Goal: Information Seeking & Learning: Learn about a topic

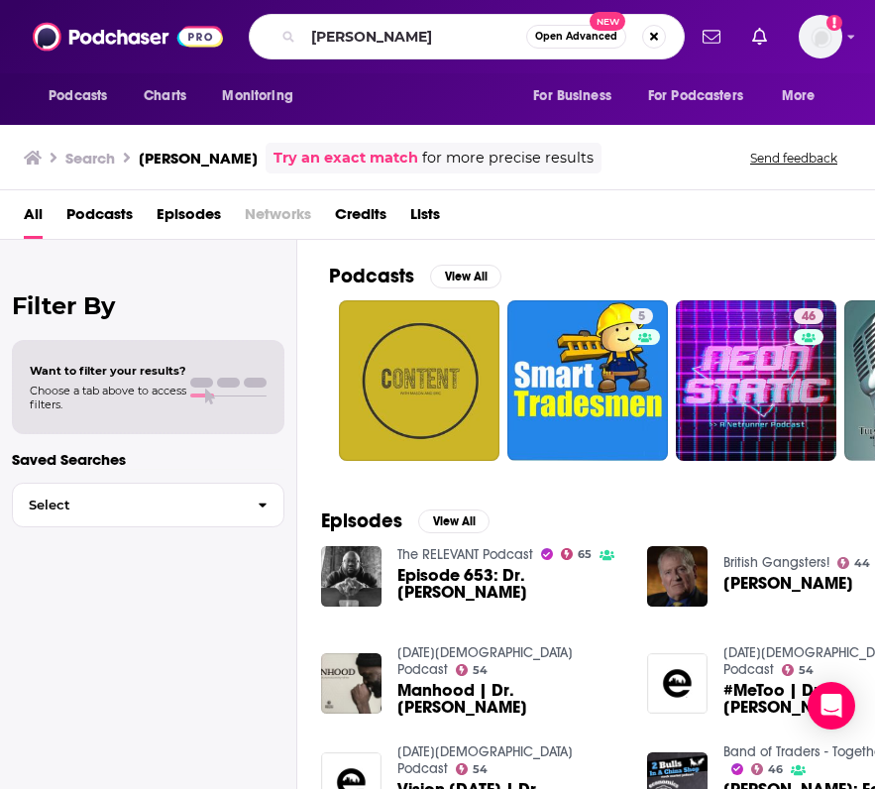
scroll to position [207, 0]
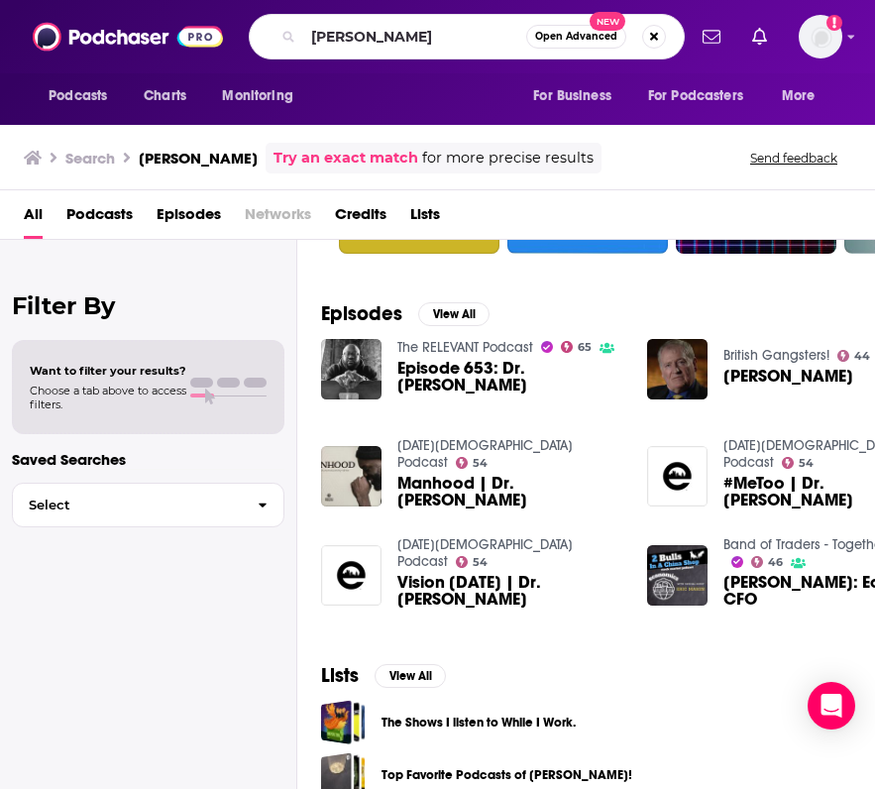
drag, startPoint x: 407, startPoint y: 42, endPoint x: 230, endPoint y: 42, distance: 177.5
click at [230, 42] on div "Podcasts Charts Monitoring [PERSON_NAME] Open Advanced New For Business For Pod…" at bounding box center [437, 36] width 875 height 73
type input "no small endeavor"
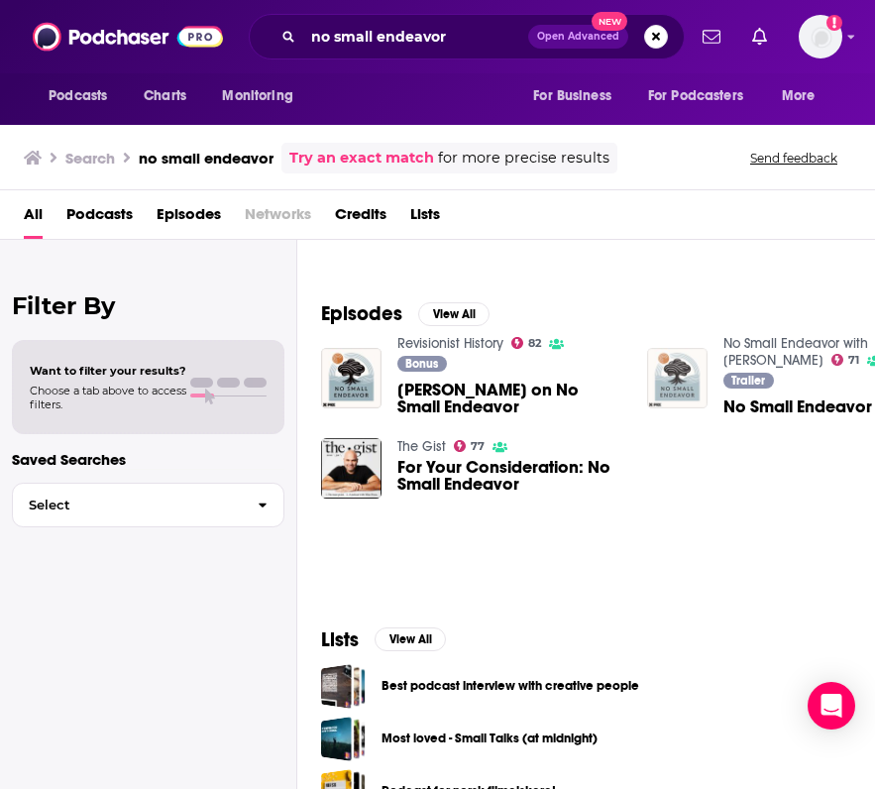
click at [693, 371] on img "No Small Endeavor Trailer" at bounding box center [677, 378] width 60 height 60
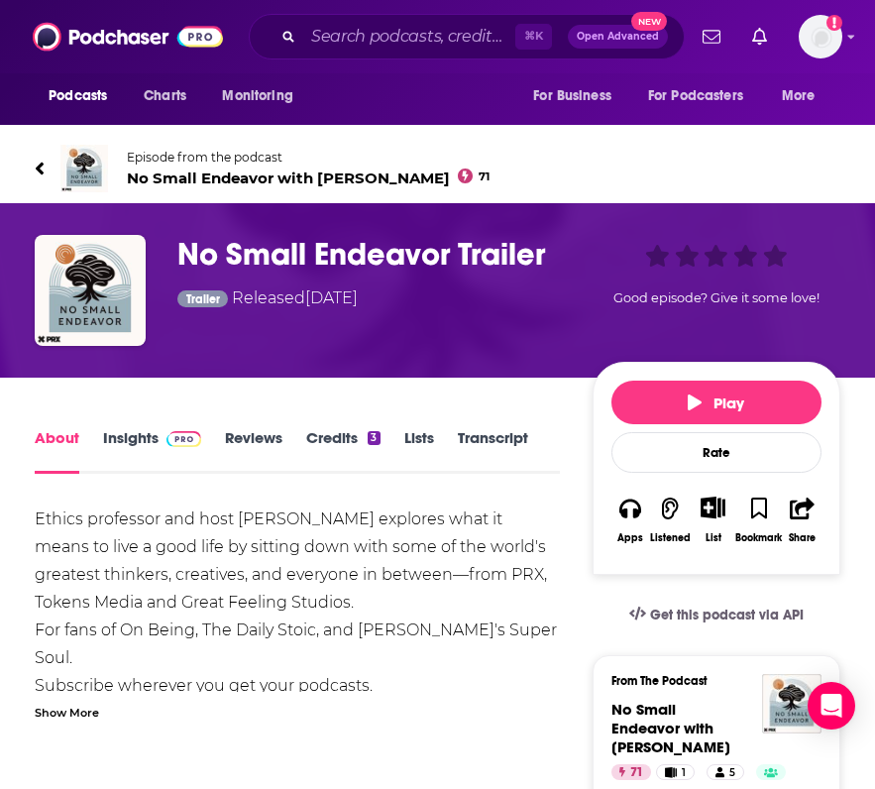
click at [123, 434] on link "Insights" at bounding box center [152, 451] width 98 height 46
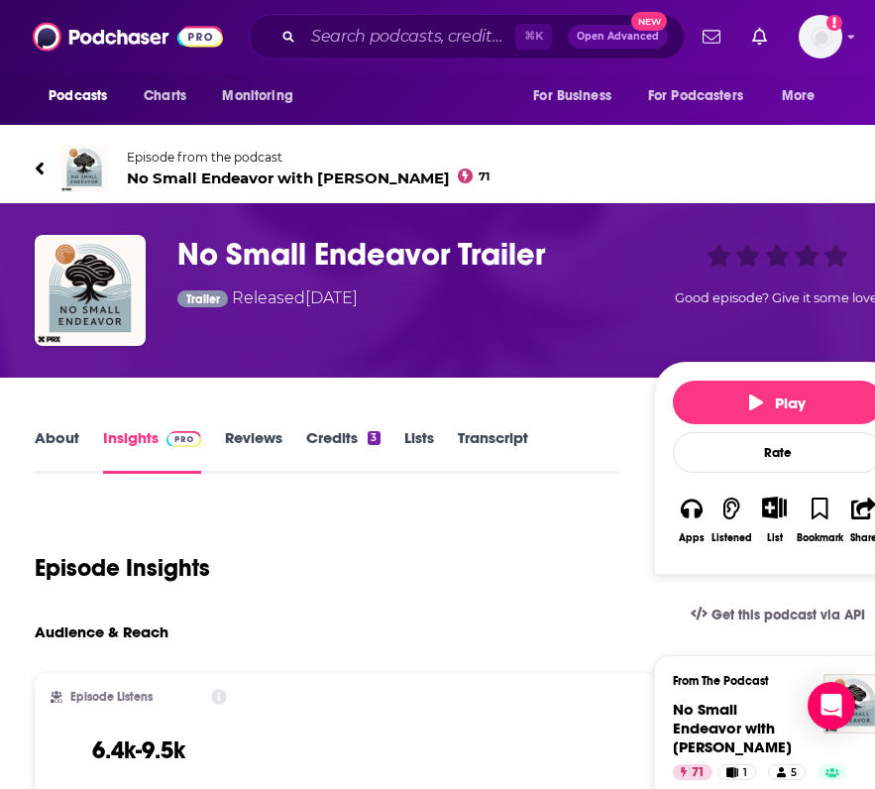
click at [183, 179] on span "No Small Endeavor with [PERSON_NAME] 71" at bounding box center [308, 178] width 363 height 19
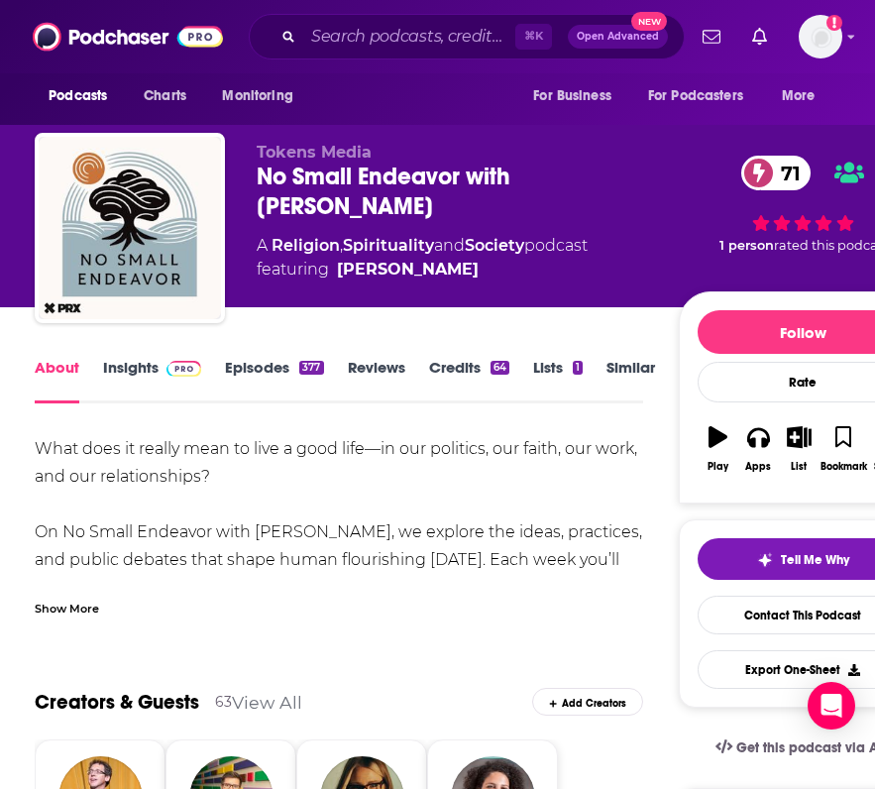
click at [133, 368] on link "Insights" at bounding box center [152, 381] width 98 height 46
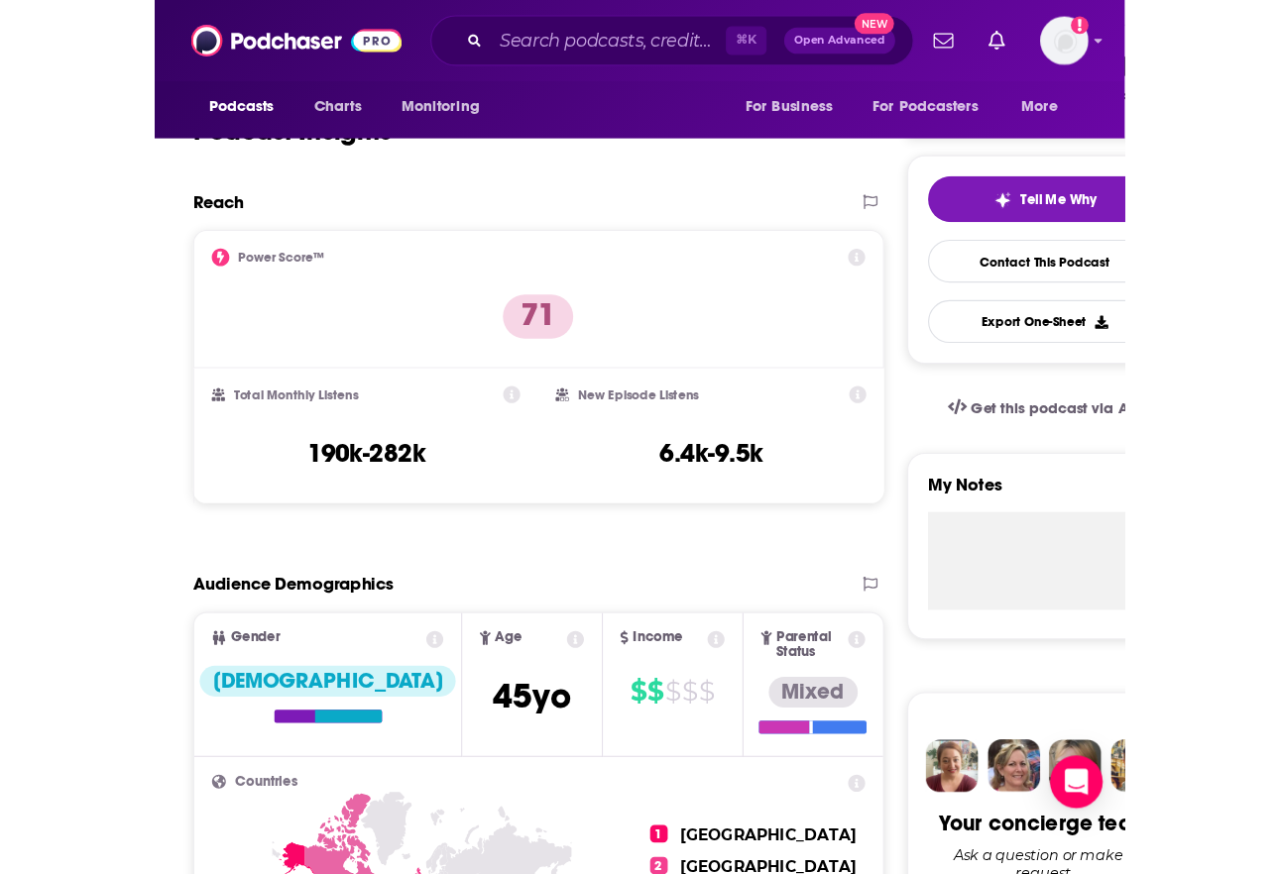
scroll to position [311, 0]
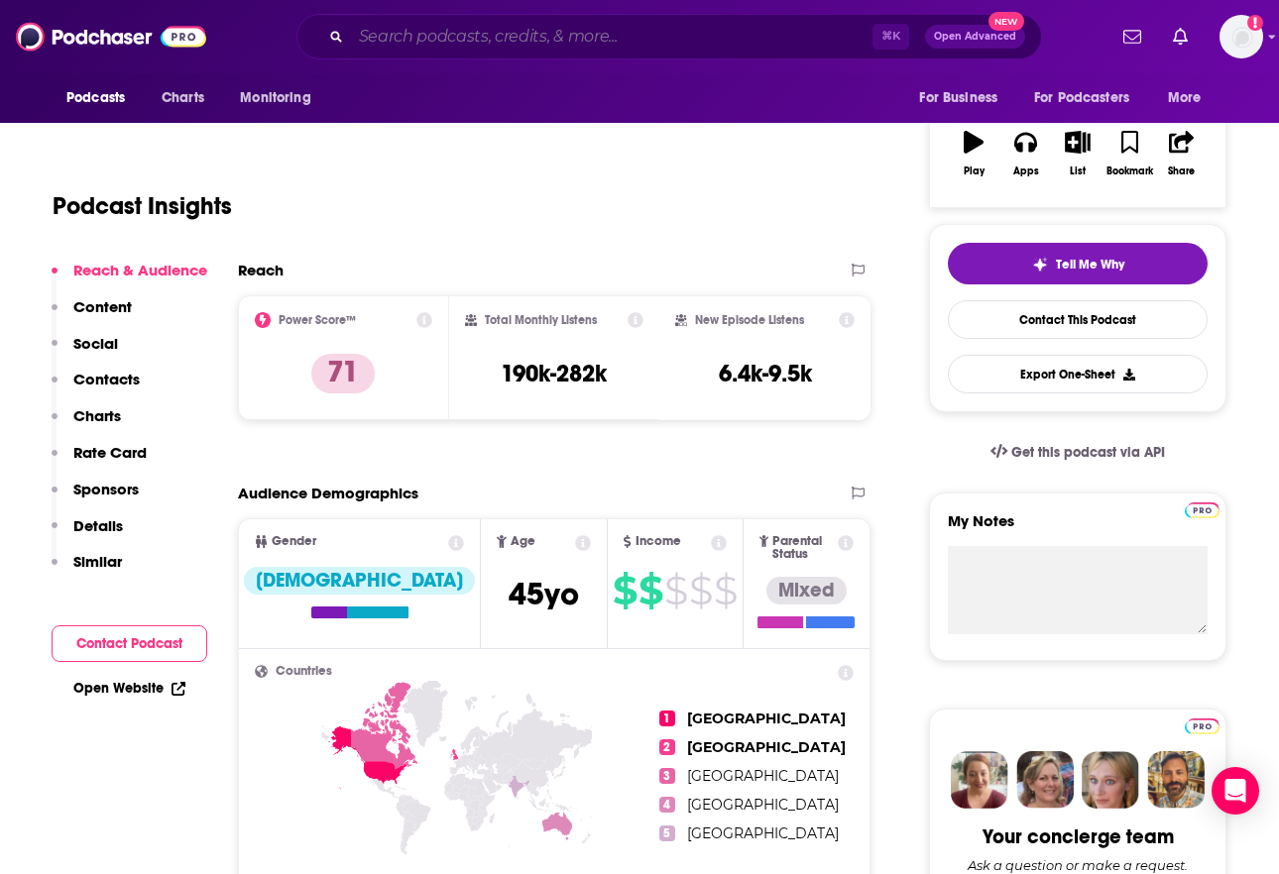
click at [419, 44] on input "Search podcasts, credits, & more..." at bounding box center [611, 37] width 521 height 32
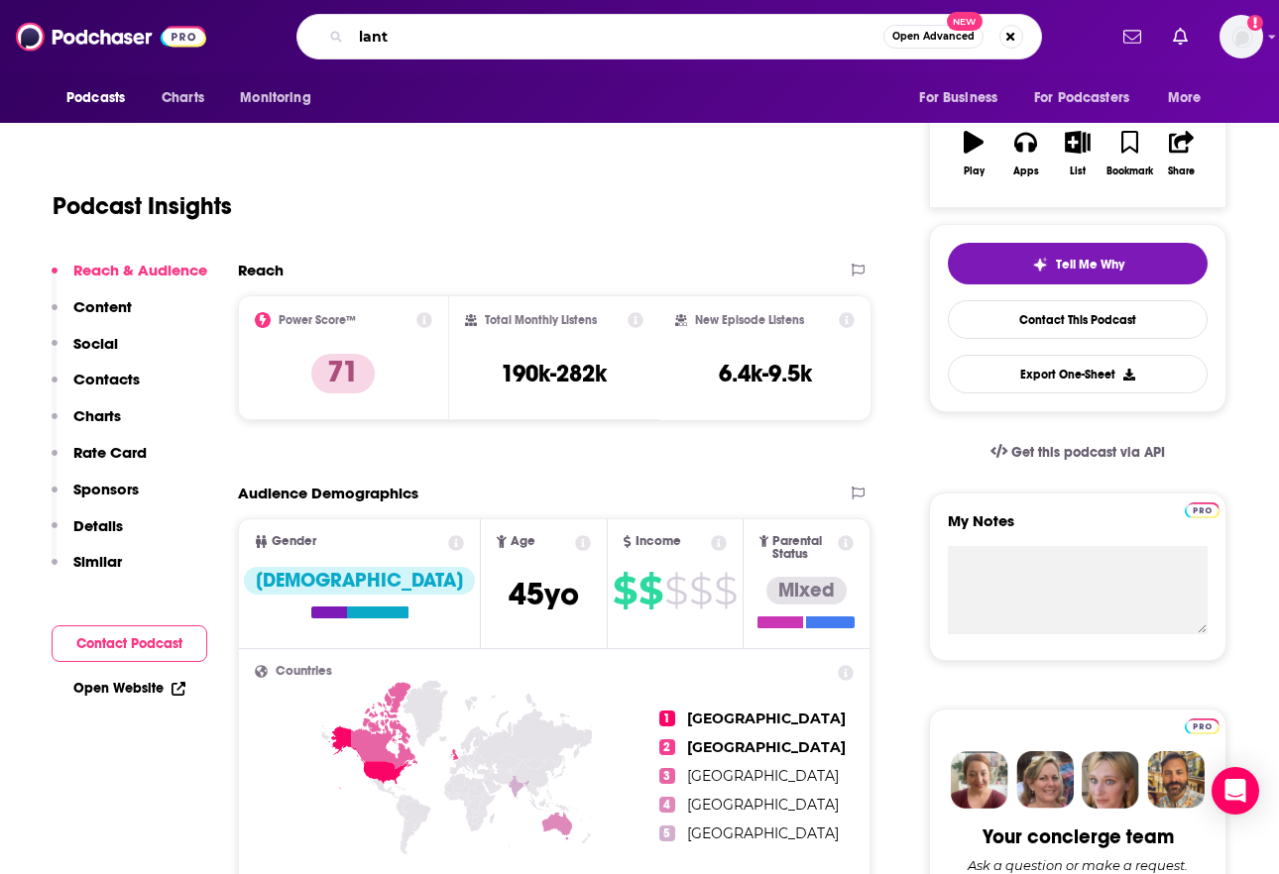
type input "[PERSON_NAME]"
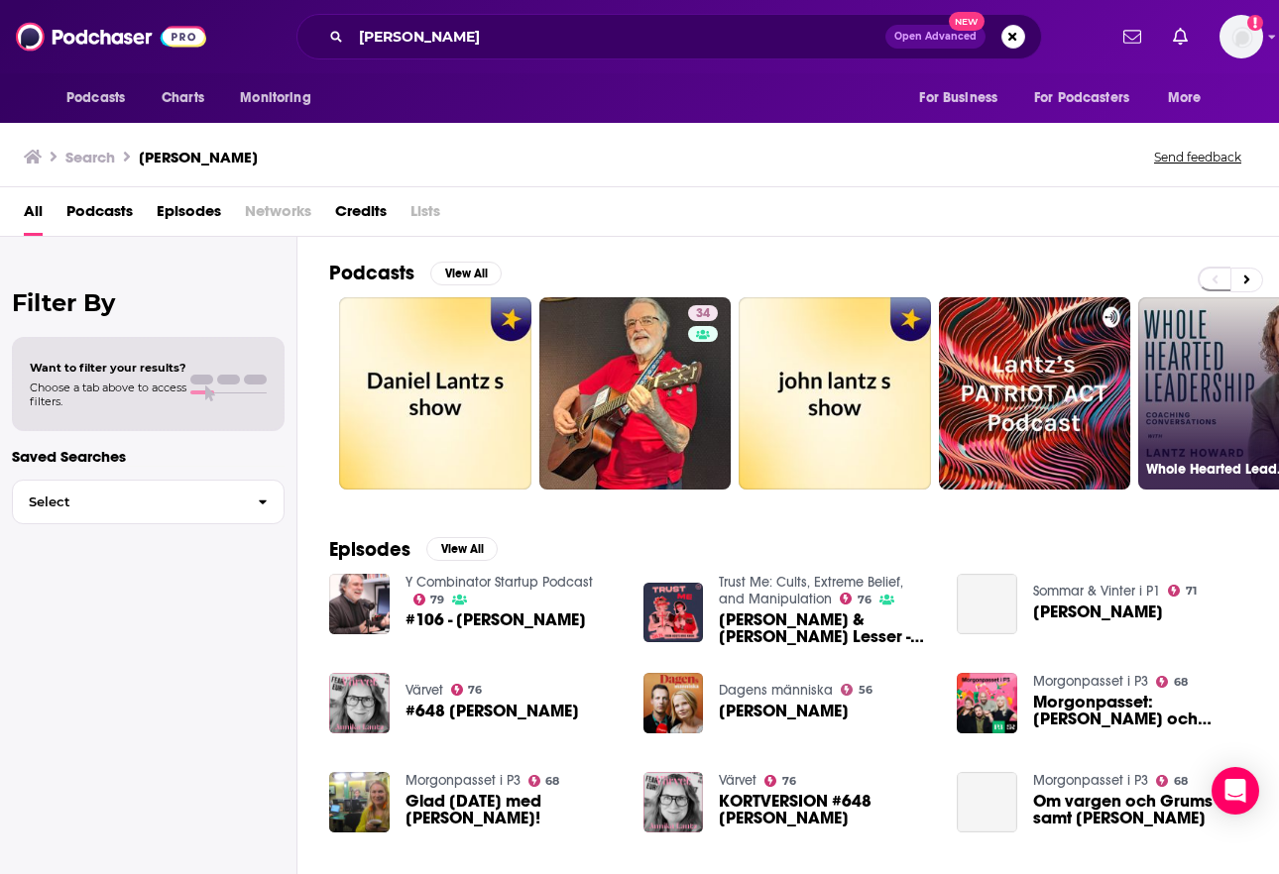
click at [874, 382] on link "31 Whole Hearted Leadership with [PERSON_NAME]" at bounding box center [1234, 393] width 192 height 192
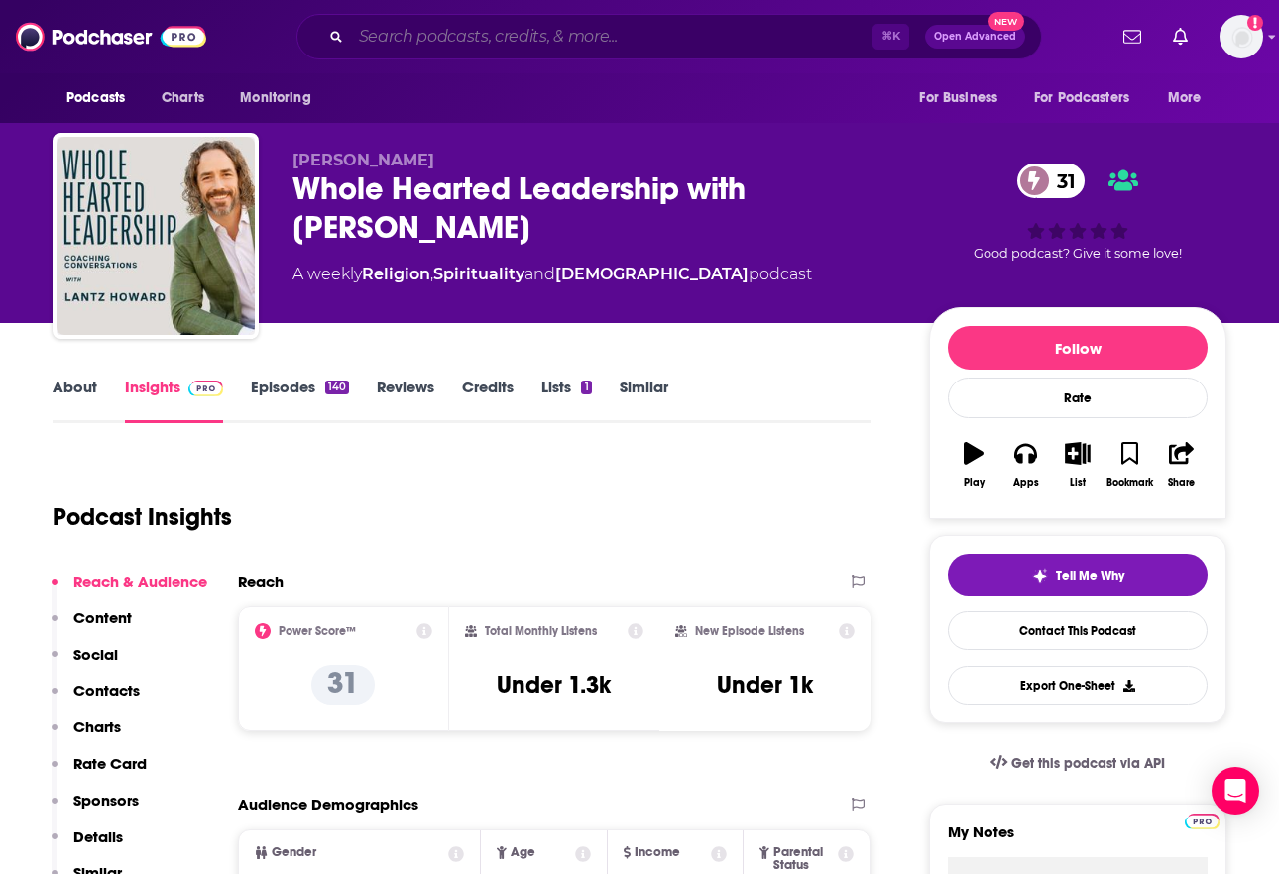
click at [502, 34] on input "Search podcasts, credits, & more..." at bounding box center [611, 37] width 521 height 32
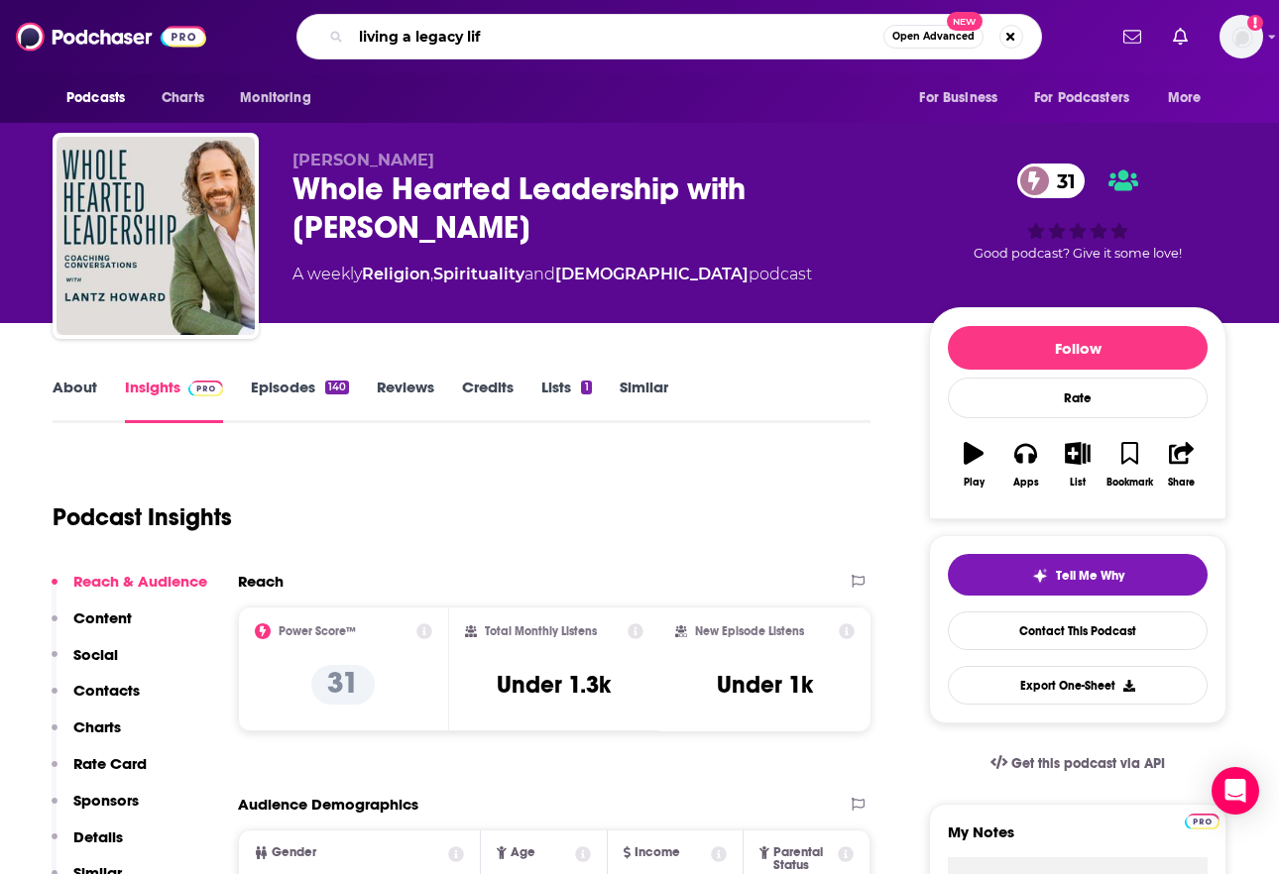
type input "living a legacy life"
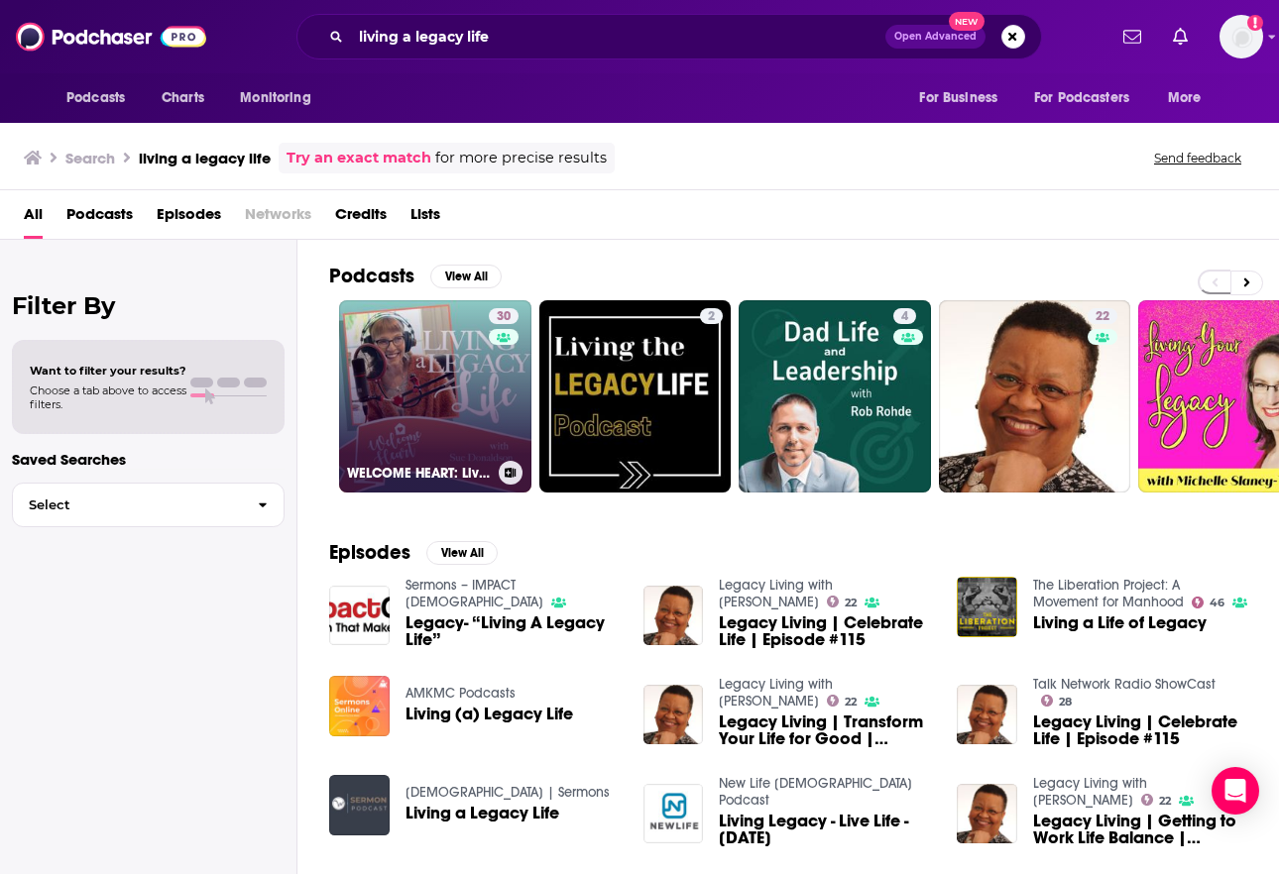
click at [457, 364] on link "30 WELCOME HEART: Living a Legacy Life" at bounding box center [435, 396] width 192 height 192
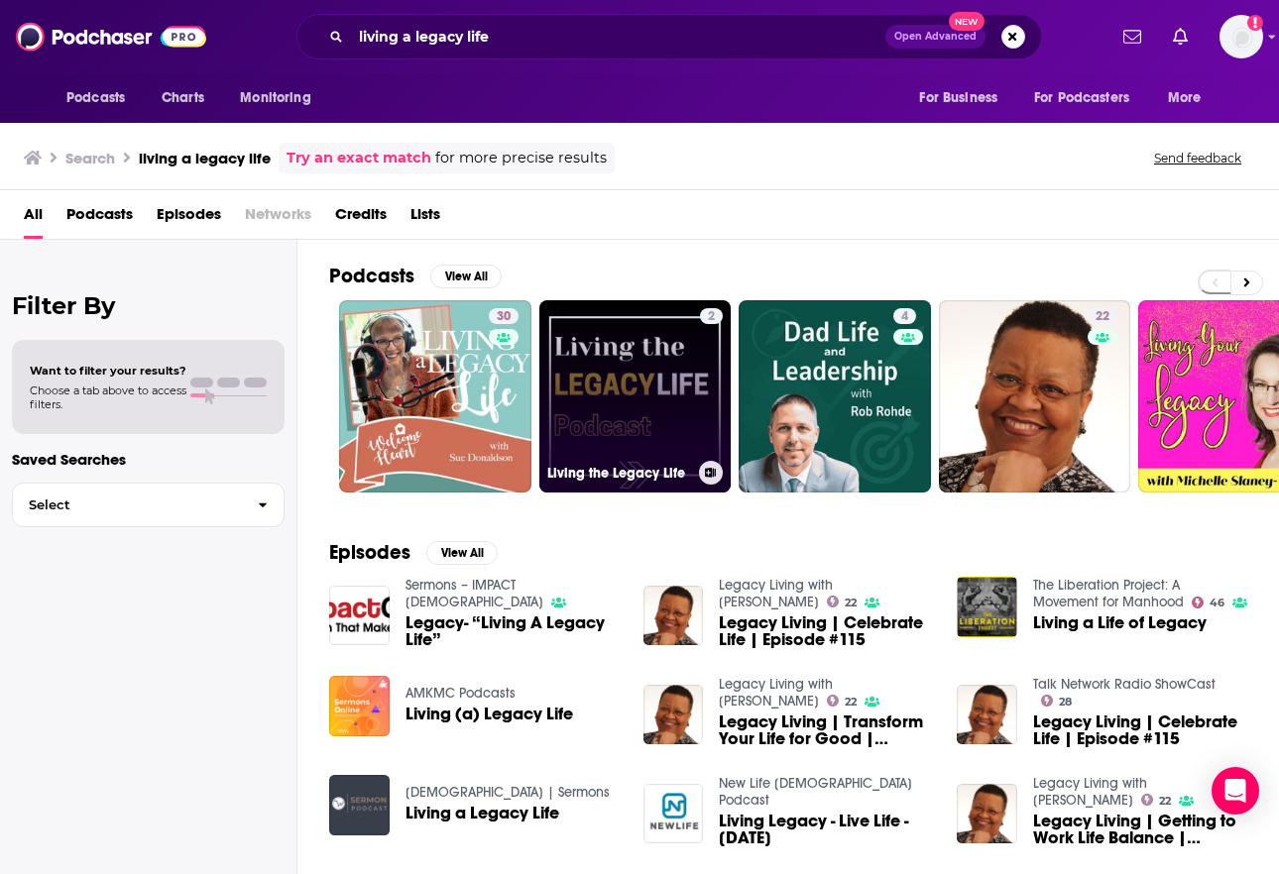
click at [672, 380] on link "2 Living the Legacy Life" at bounding box center [635, 396] width 192 height 192
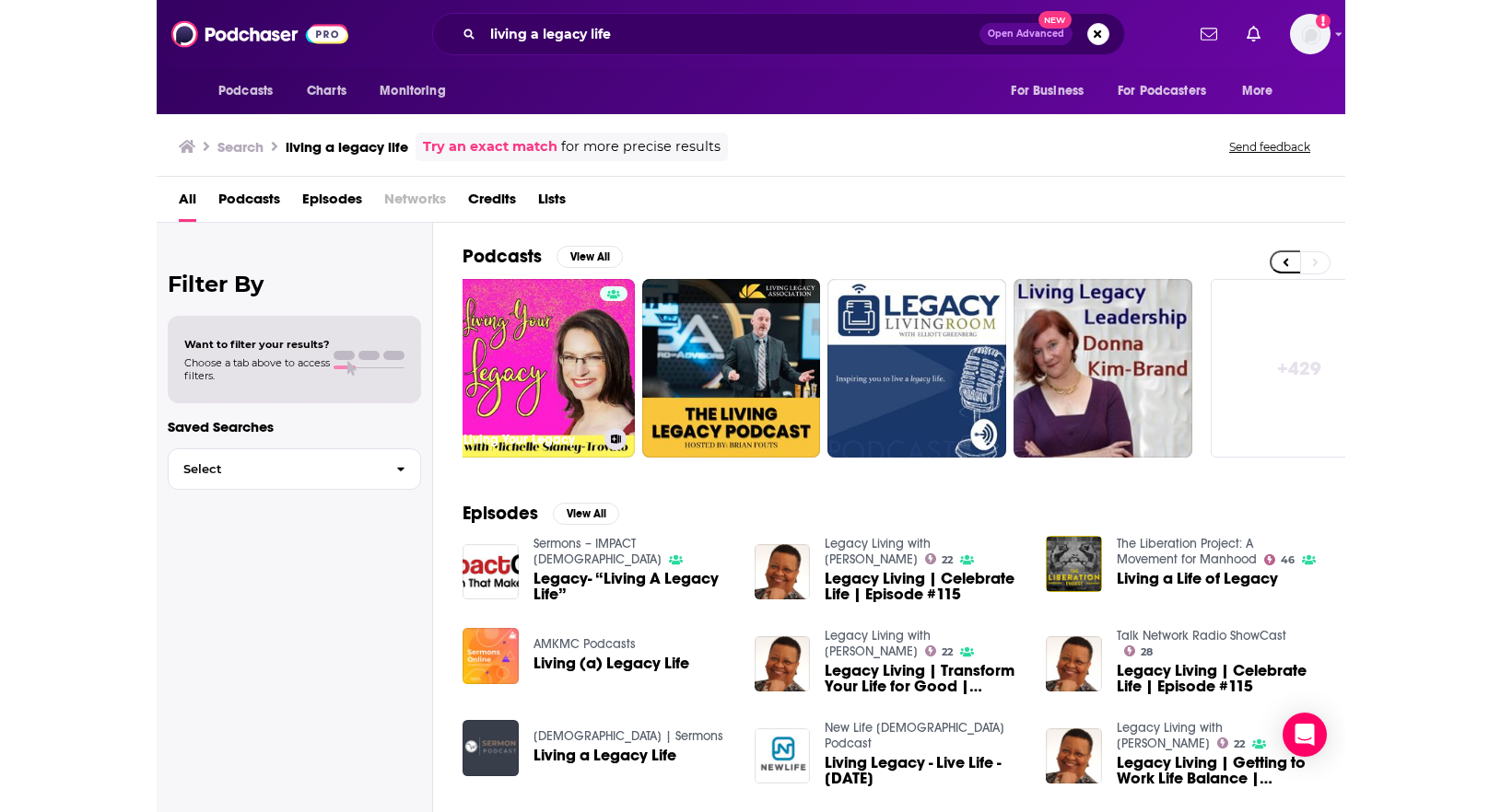
scroll to position [0, 810]
